Goal: Use online tool/utility: Utilize a website feature to perform a specific function

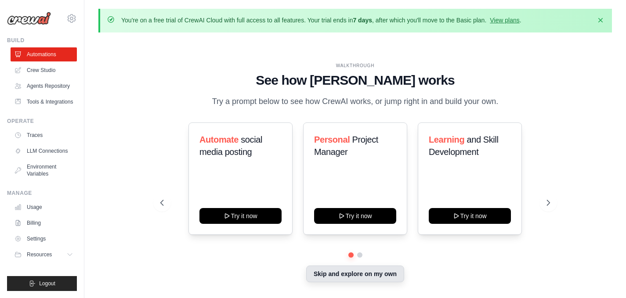
click at [362, 271] on button "Skip and explore on my own" at bounding box center [355, 274] width 98 height 17
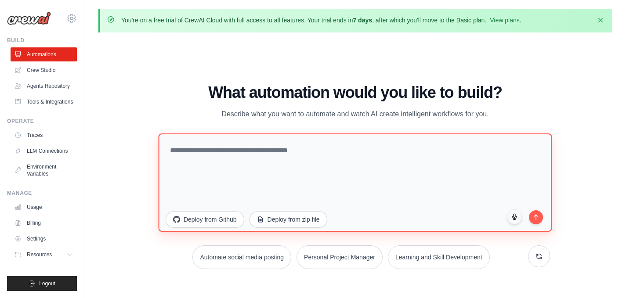
click at [248, 152] on textarea at bounding box center [355, 182] width 394 height 98
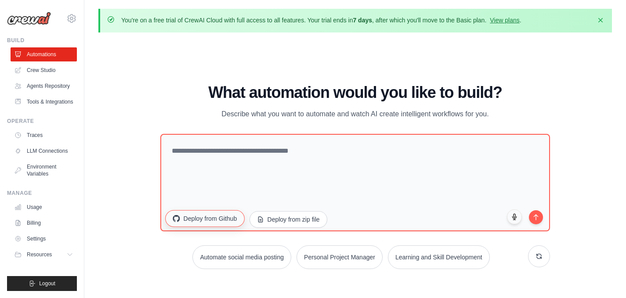
click at [205, 222] on button "Deploy from Github" at bounding box center [204, 218] width 79 height 17
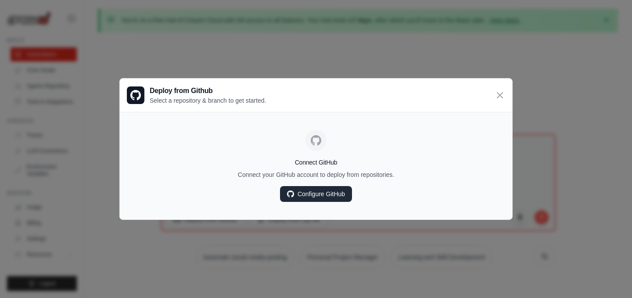
click at [310, 199] on link "Configure GitHub" at bounding box center [316, 194] width 72 height 16
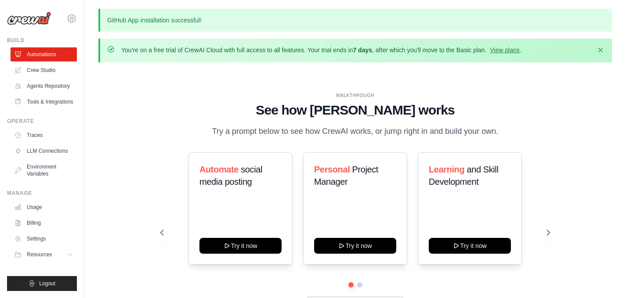
click at [356, 284] on div at bounding box center [355, 284] width 390 height 5
click at [50, 69] on link "Crew Studio" at bounding box center [44, 70] width 66 height 14
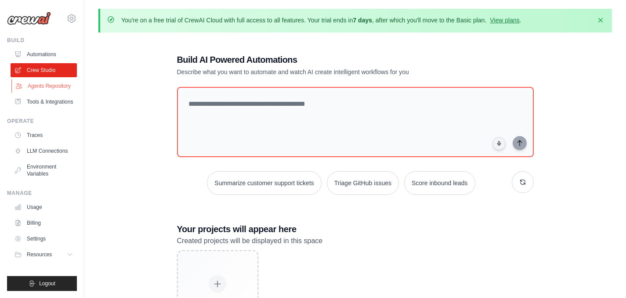
click at [57, 86] on link "Agents Repository" at bounding box center [44, 86] width 66 height 14
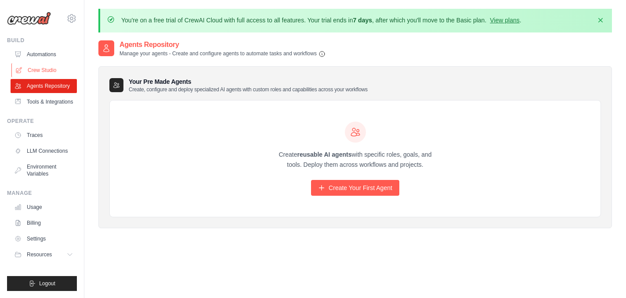
click at [53, 69] on link "Crew Studio" at bounding box center [44, 70] width 66 height 14
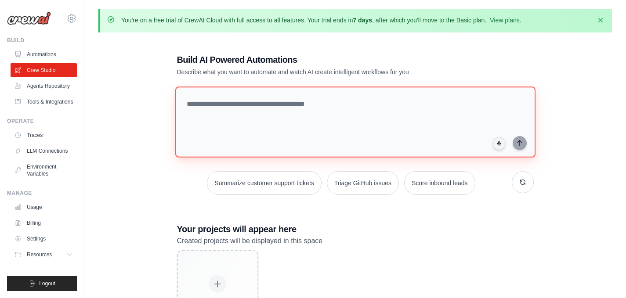
click at [202, 103] on textarea at bounding box center [355, 122] width 360 height 71
paste textarea "**********"
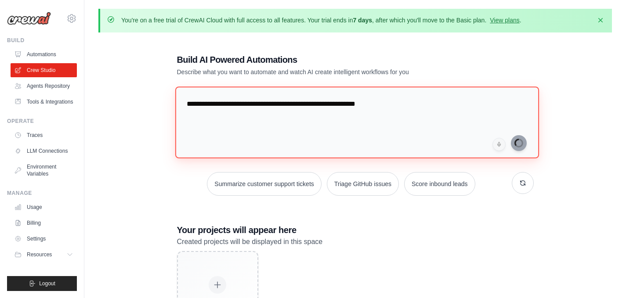
type textarea "**********"
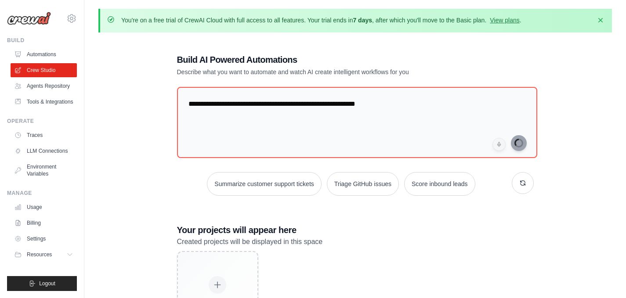
click at [66, 11] on div "danylupico@gmail.com Settings" at bounding box center [42, 14] width 70 height 28
click at [70, 17] on icon at bounding box center [71, 18] width 11 height 11
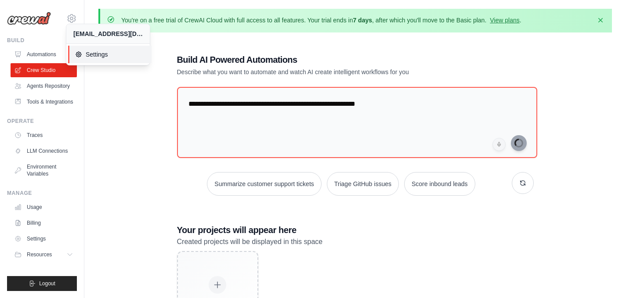
click at [88, 53] on span "Settings" at bounding box center [109, 54] width 69 height 9
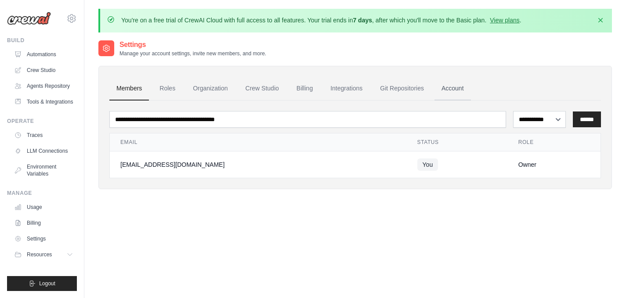
click at [452, 86] on link "Account" at bounding box center [452, 89] width 36 height 24
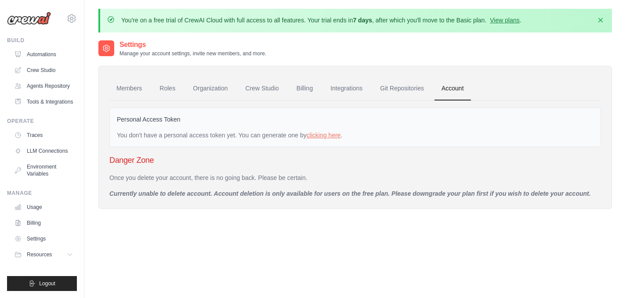
scroll to position [48, 0]
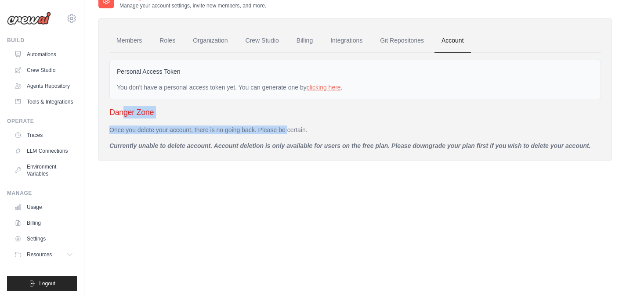
drag, startPoint x: 268, startPoint y: 126, endPoint x: 125, endPoint y: 105, distance: 145.3
click at [125, 105] on div "Personal Access Token You don't have a personal access token yet. You can gener…" at bounding box center [354, 102] width 491 height 98
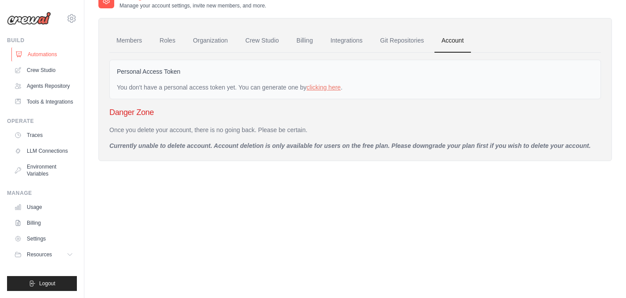
click at [40, 55] on link "Automations" at bounding box center [44, 54] width 66 height 14
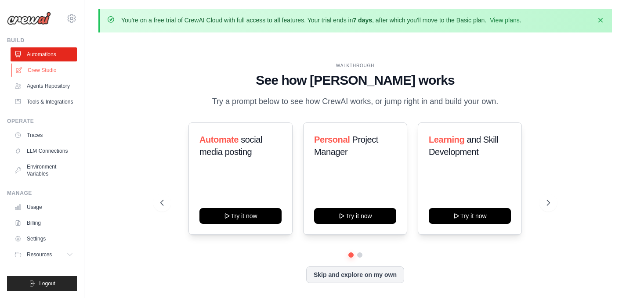
click at [48, 67] on link "Crew Studio" at bounding box center [44, 70] width 66 height 14
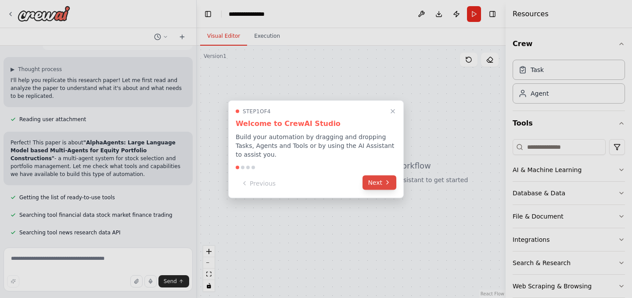
scroll to position [46, 0]
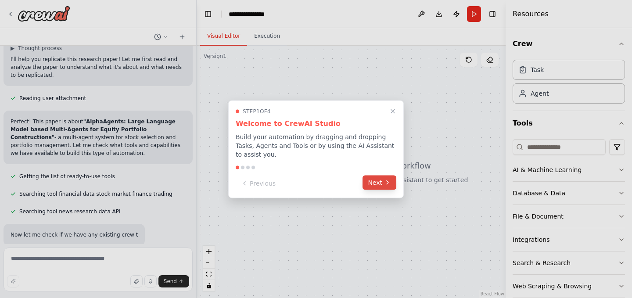
click at [376, 182] on button "Next" at bounding box center [380, 182] width 34 height 14
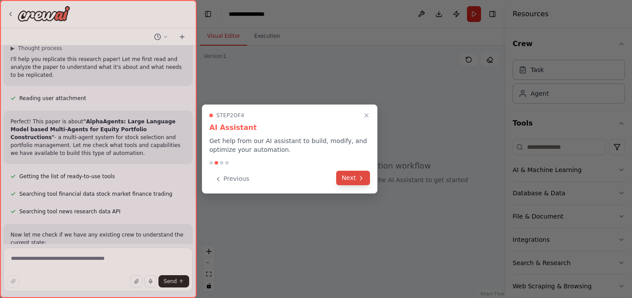
click at [350, 182] on button "Next" at bounding box center [353, 178] width 34 height 14
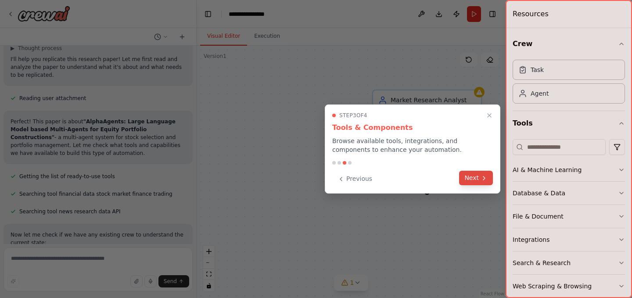
click at [480, 181] on button "Next" at bounding box center [476, 178] width 34 height 14
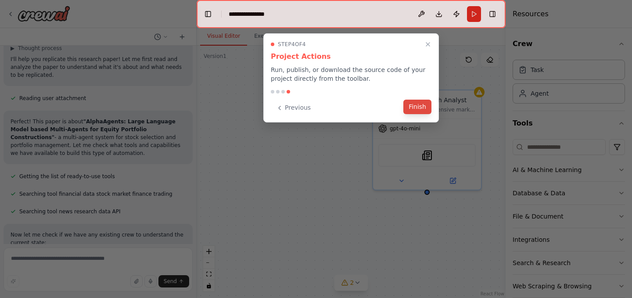
click at [426, 108] on button "Finish" at bounding box center [418, 107] width 28 height 14
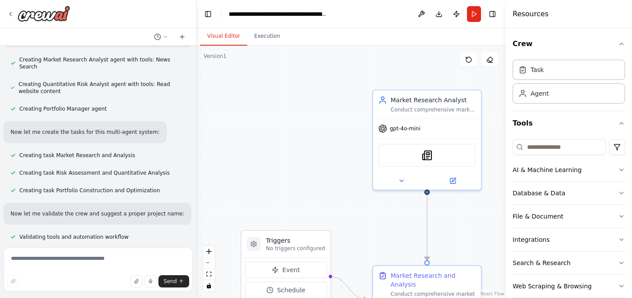
scroll to position [349, 0]
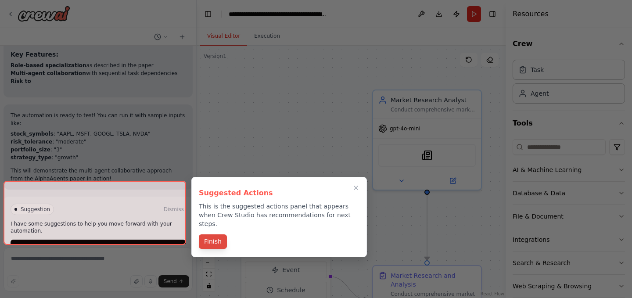
click at [205, 235] on button "Finish" at bounding box center [213, 242] width 28 height 14
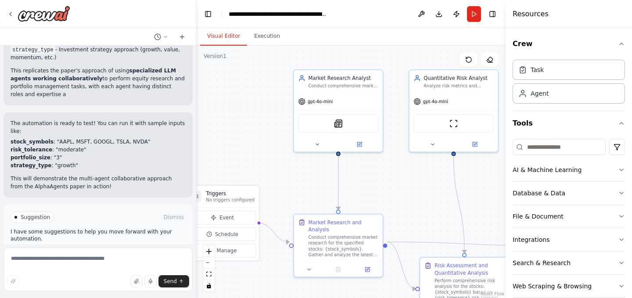
scroll to position [883, 0]
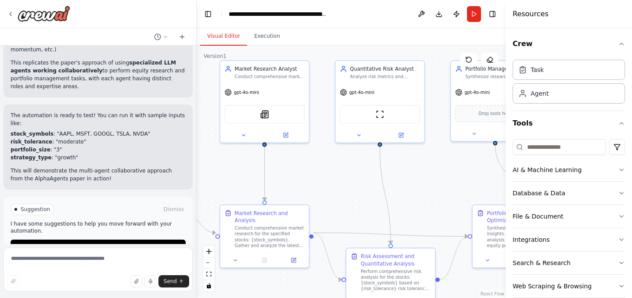
drag, startPoint x: 293, startPoint y: 155, endPoint x: 151, endPoint y: 116, distance: 147.5
click at [151, 116] on div "https://arxiv.org/abs/2508.11152 i want to replicate this paper ▶ Thought proce…" at bounding box center [316, 149] width 632 height 298
click at [98, 243] on span "Run Automation" at bounding box center [102, 246] width 43 height 7
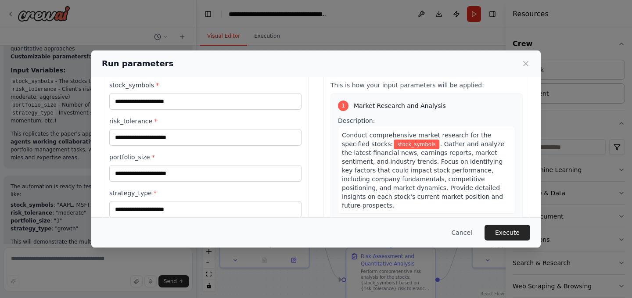
scroll to position [26, 0]
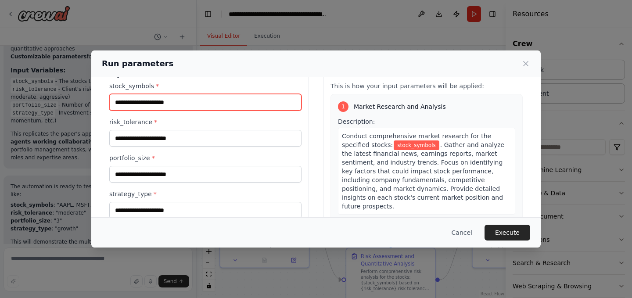
click at [184, 106] on input "stock_symbols *" at bounding box center [205, 102] width 192 height 17
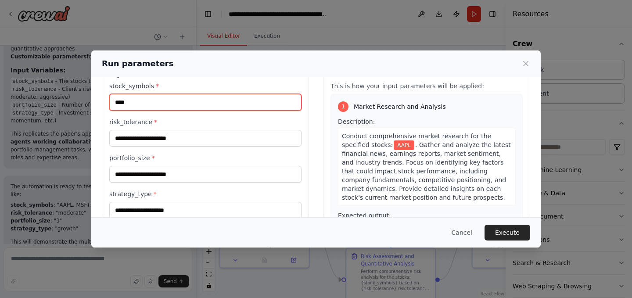
type input "****"
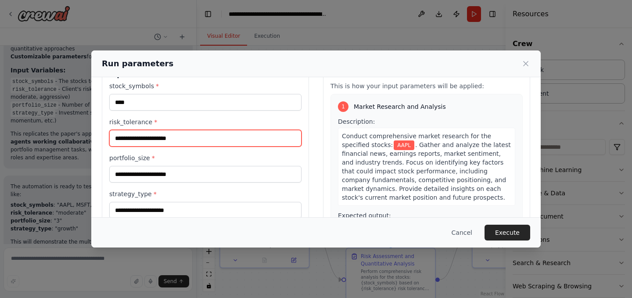
click at [173, 142] on input "risk_tolerance *" at bounding box center [205, 138] width 192 height 17
type input "***"
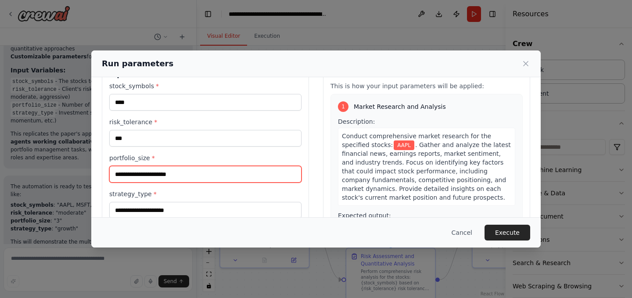
click at [160, 173] on input "portfolio_size *" at bounding box center [205, 174] width 192 height 17
type input "*"
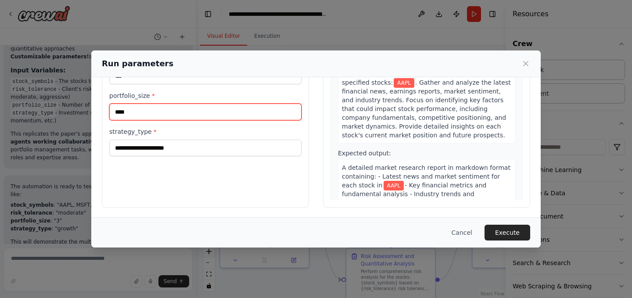
scroll to position [90, 0]
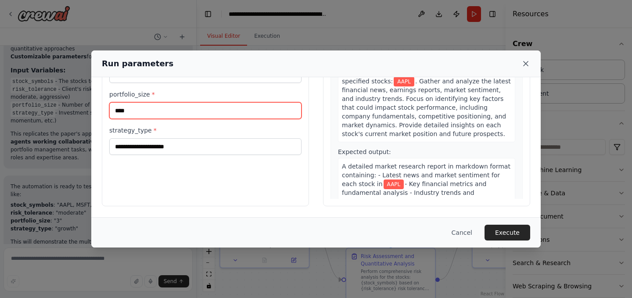
type input "****"
click at [524, 65] on icon at bounding box center [526, 63] width 9 height 9
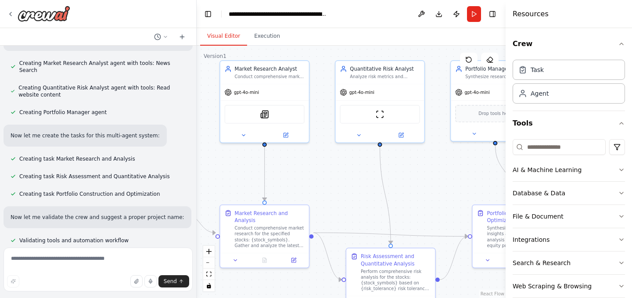
scroll to position [346, 0]
click at [63, 167] on div "https://arxiv.org/abs/2508.11152 i want to replicate this paper ▶ Thought proce…" at bounding box center [98, 145] width 196 height 199
click at [530, 223] on button "File & Document" at bounding box center [569, 216] width 112 height 23
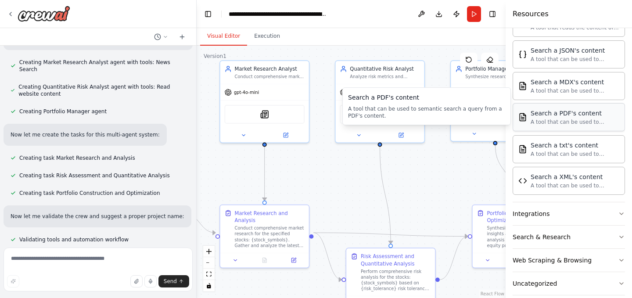
scroll to position [297, 0]
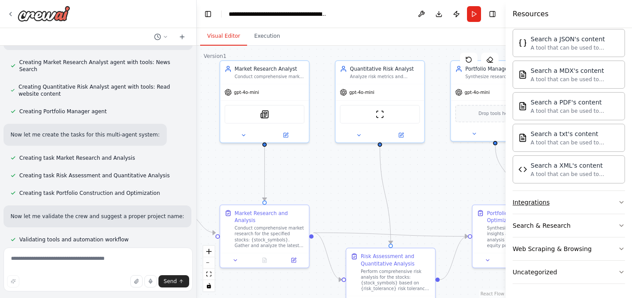
click at [543, 206] on div "Integrations" at bounding box center [531, 202] width 37 height 9
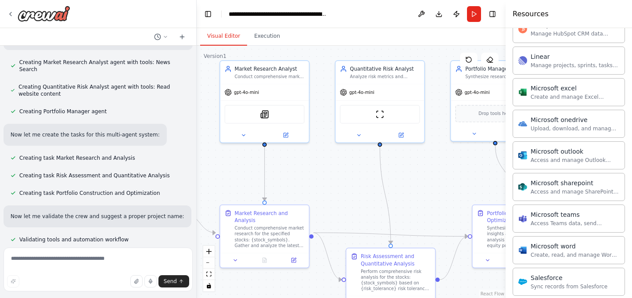
scroll to position [842, 0]
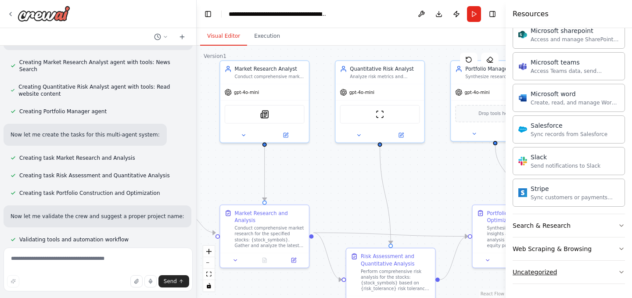
click at [568, 275] on button "Uncategorized" at bounding box center [569, 272] width 112 height 23
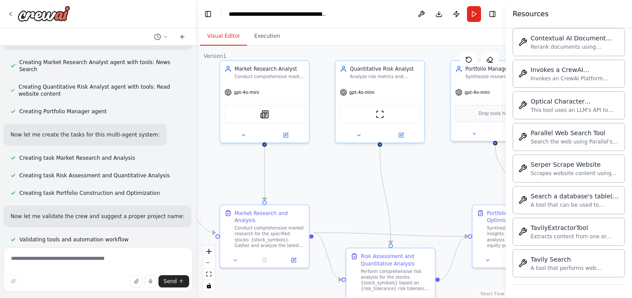
scroll to position [1323, 0]
click at [381, 33] on div "Visual Editor Execution" at bounding box center [351, 37] width 309 height 18
click at [13, 12] on icon at bounding box center [10, 14] width 7 height 7
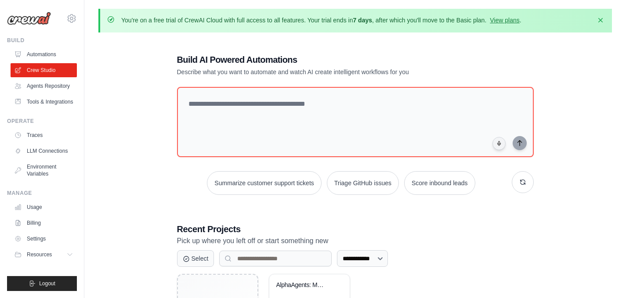
scroll to position [86, 0]
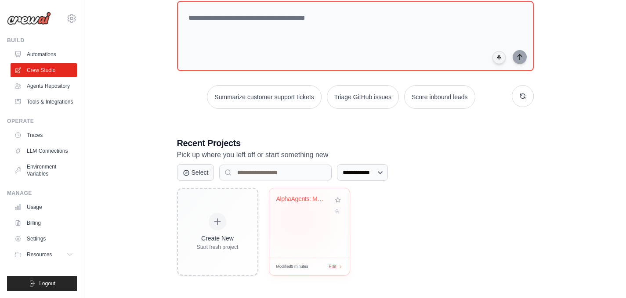
click at [297, 218] on div "AlphaAgents: Multi-Agent Equity Por..." at bounding box center [309, 222] width 80 height 69
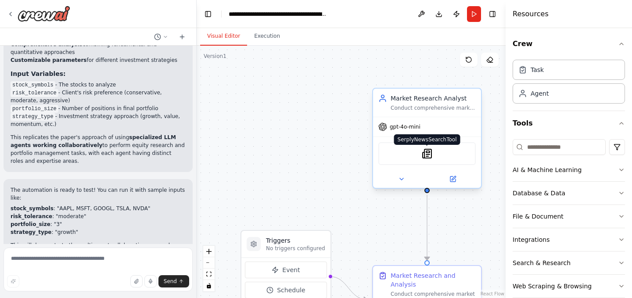
scroll to position [812, 0]
